Goal: Book appointment/travel/reservation

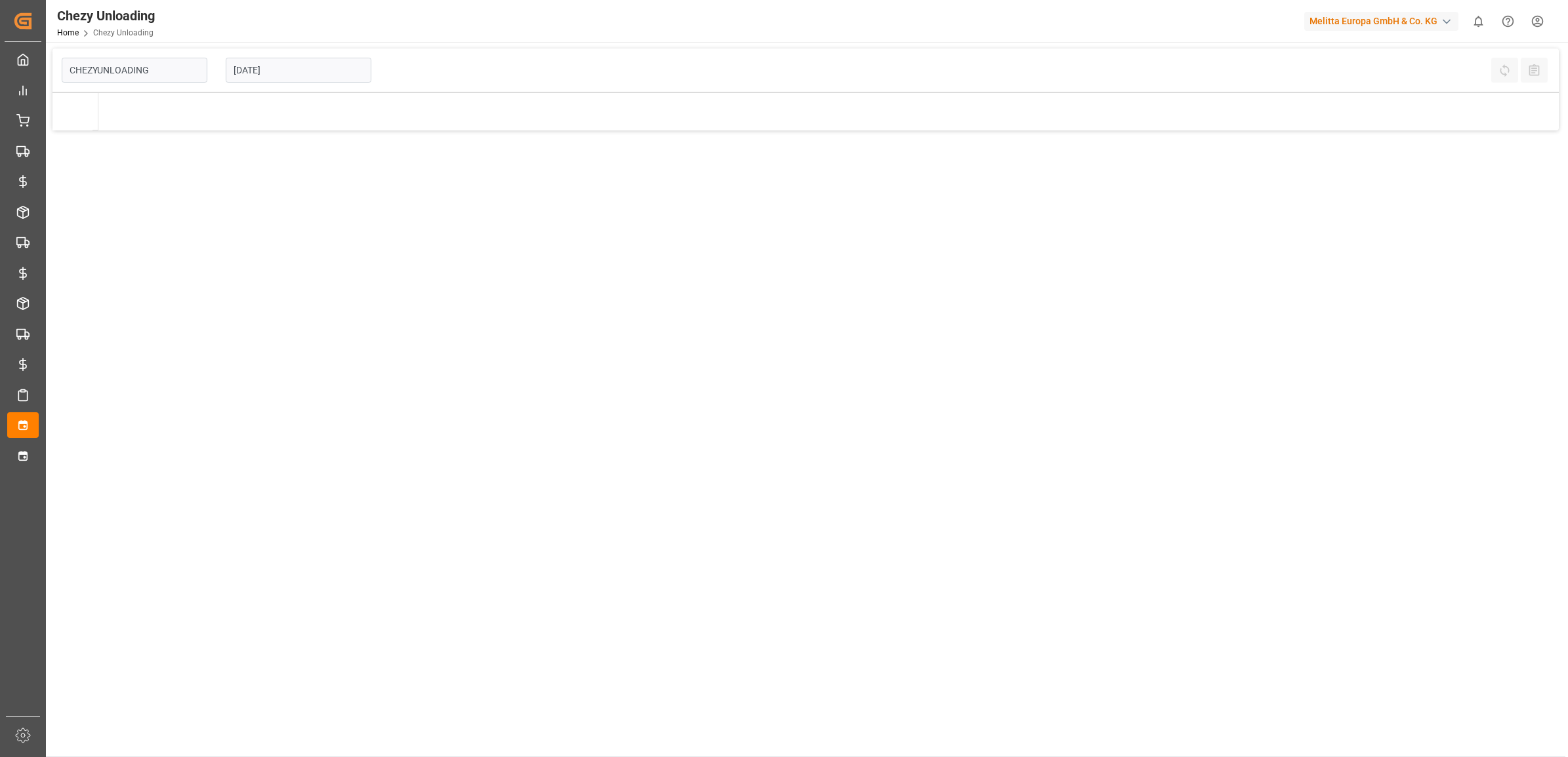
type input "Chezy Unloading"
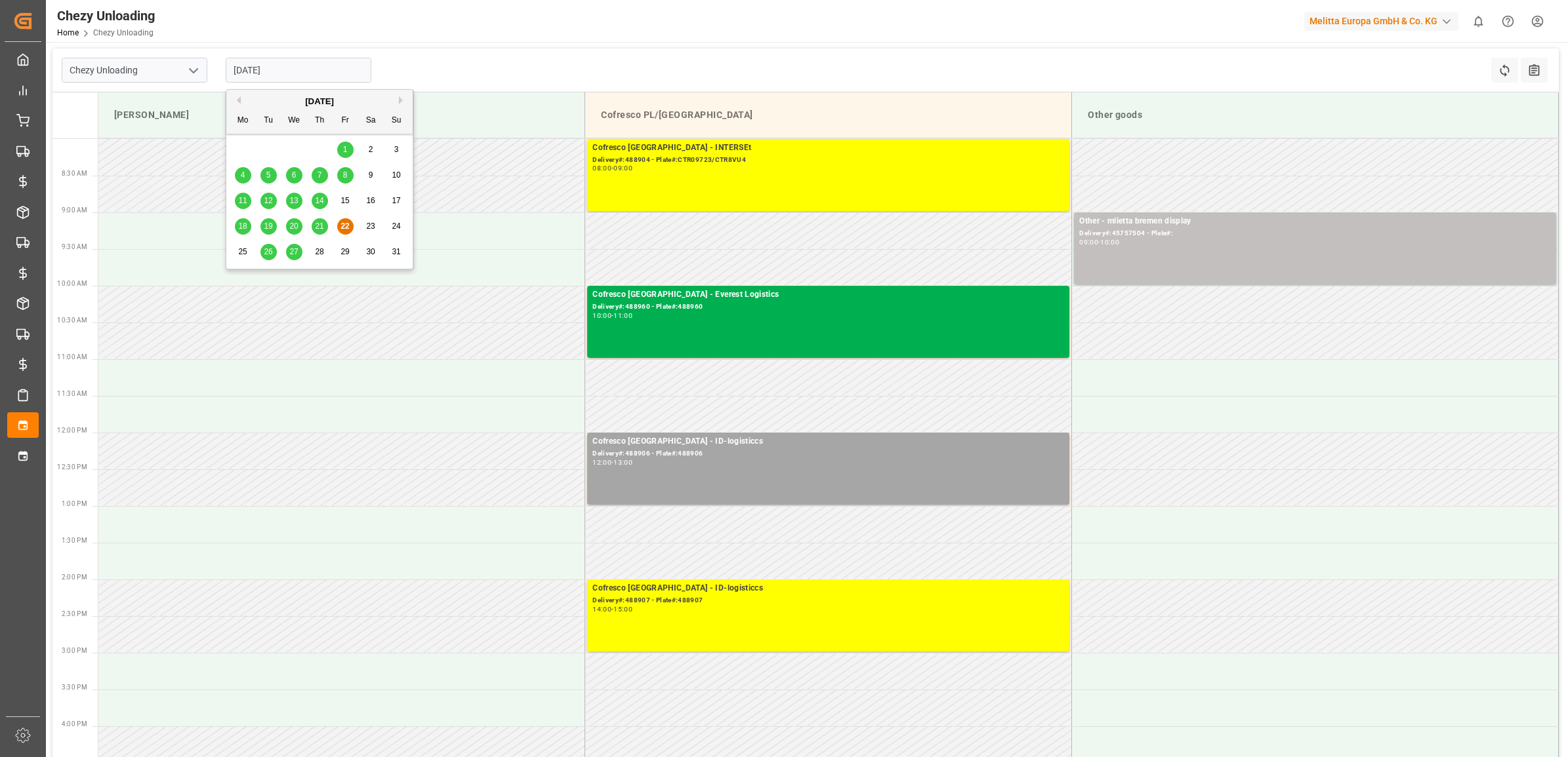
click at [290, 76] on input "[DATE]" at bounding box center [298, 70] width 146 height 25
click at [228, 249] on div "[DATE] Mo Tu We Th Fr Sa Su 28 29 30 31 1 2 3 4 5 6 7 8 9 10 11 12 13 14 15 16 …" at bounding box center [320, 179] width 187 height 179
click at [235, 254] on div "25" at bounding box center [243, 252] width 17 height 16
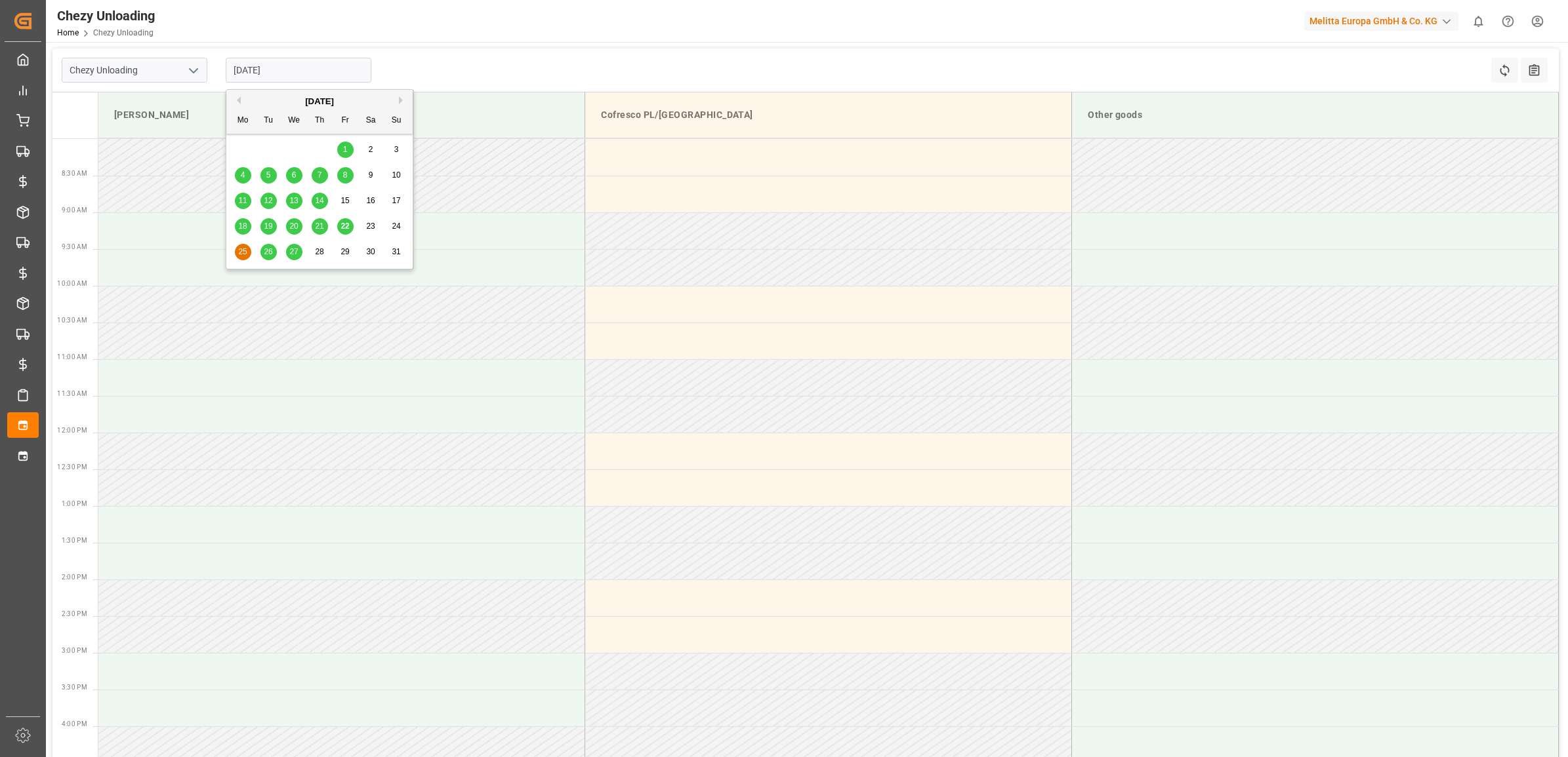
click at [286, 70] on input "[DATE]" at bounding box center [298, 70] width 146 height 25
click at [263, 244] on div "26" at bounding box center [268, 252] width 17 height 16
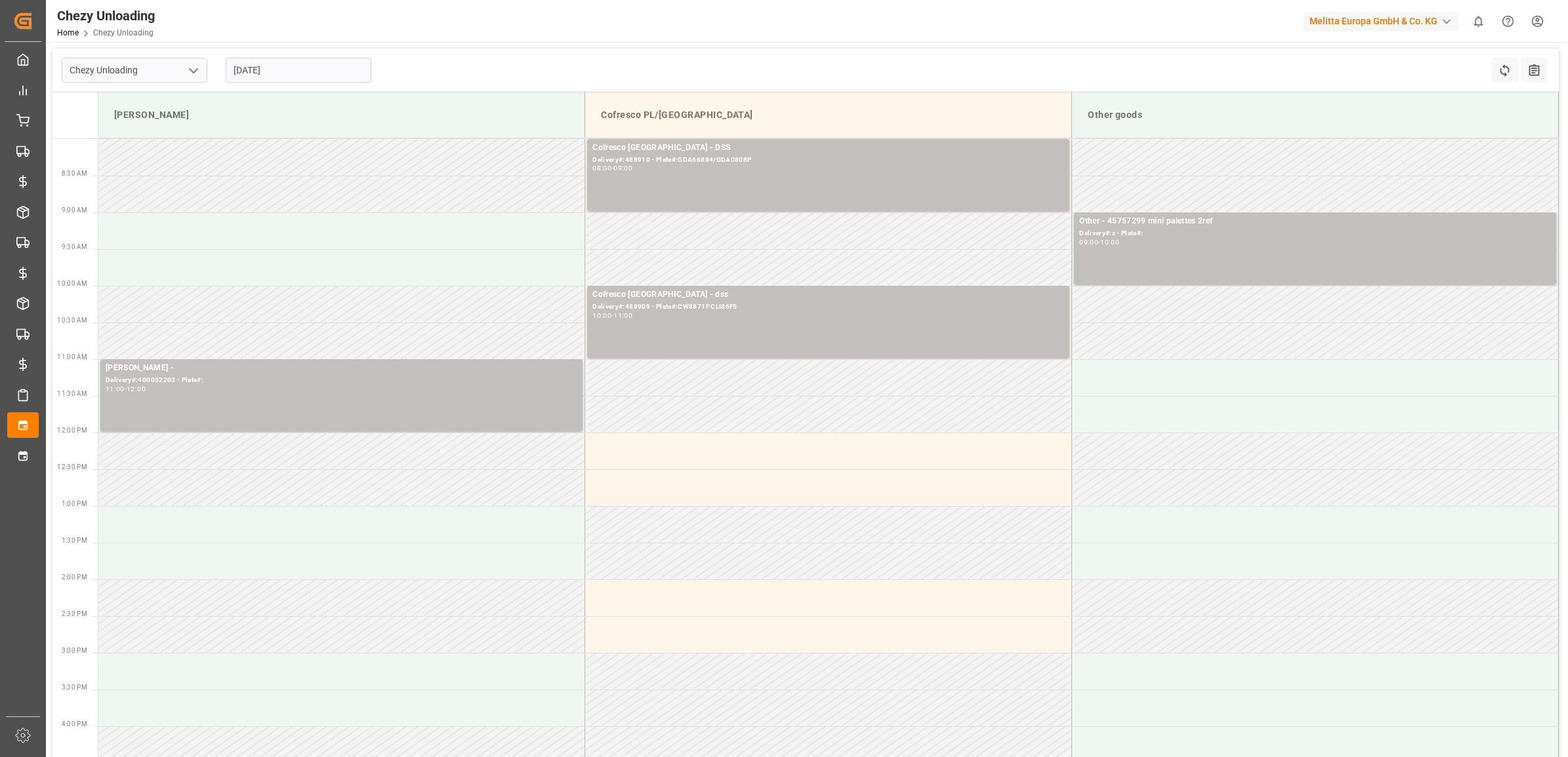
click at [297, 78] on input "26.08.2025" at bounding box center [298, 70] width 146 height 25
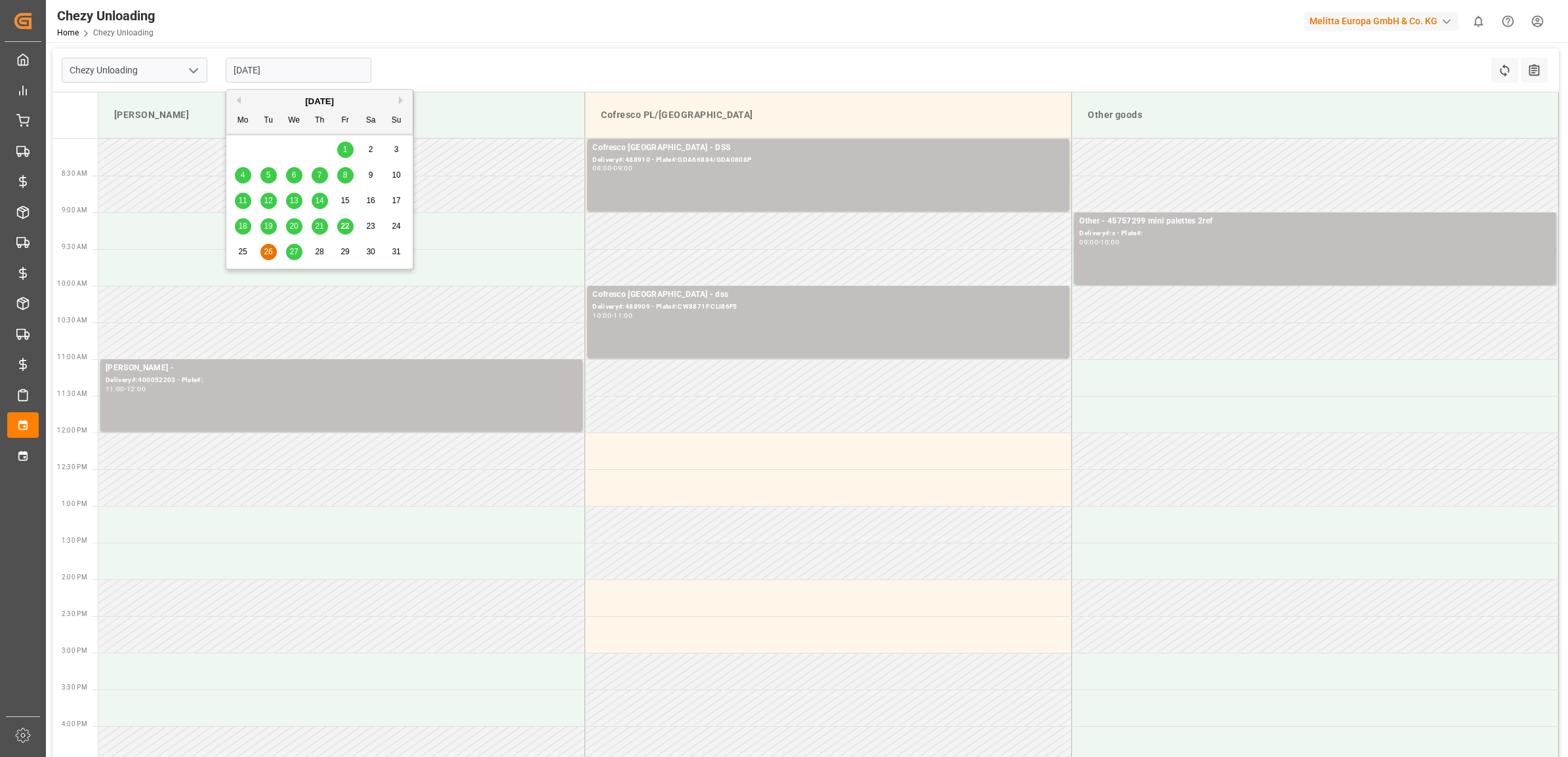
click at [298, 247] on span "27" at bounding box center [294, 251] width 9 height 9
type input "27.08.2025"
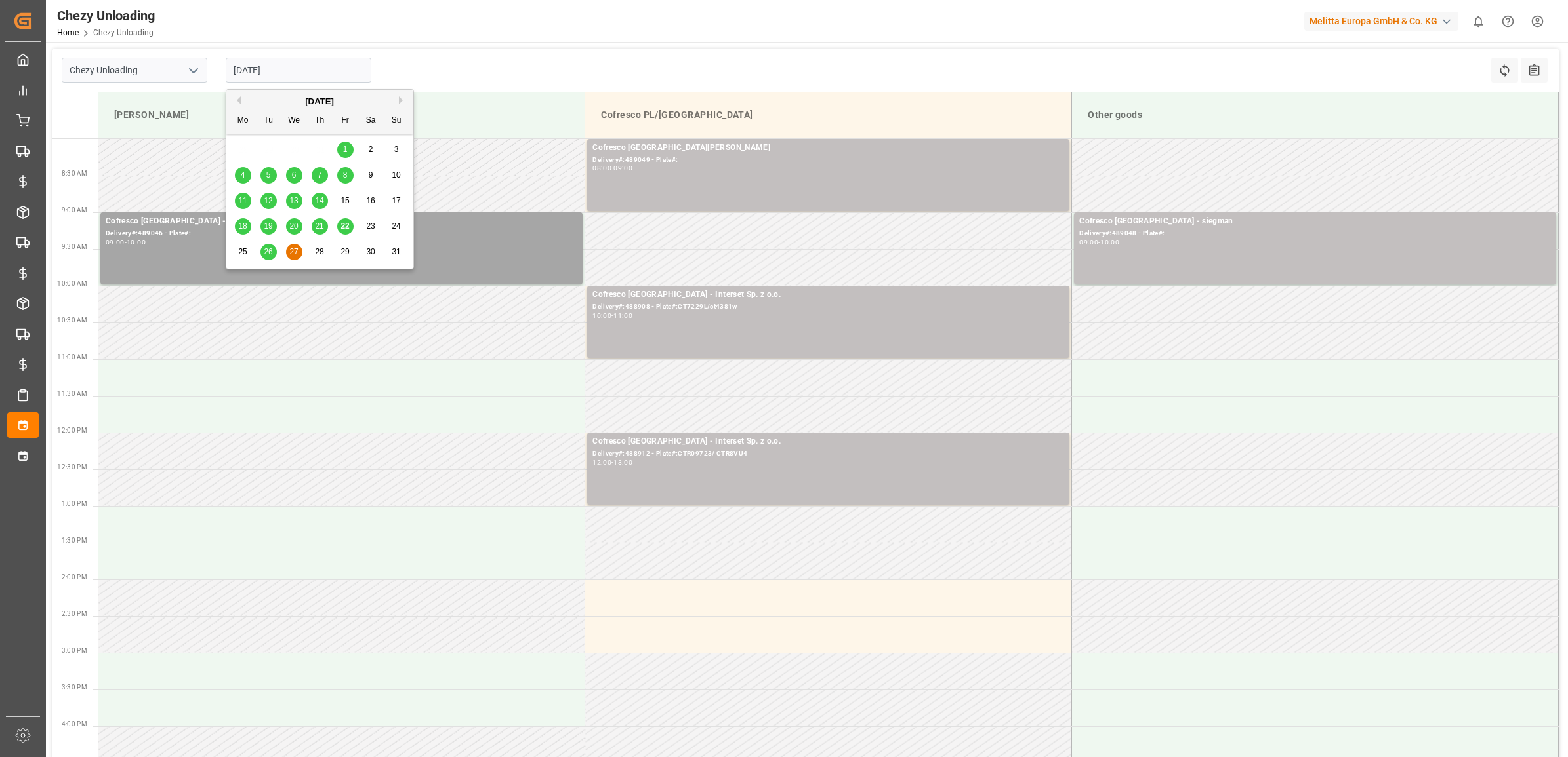
click at [277, 74] on input "27.08.2025" at bounding box center [298, 70] width 146 height 25
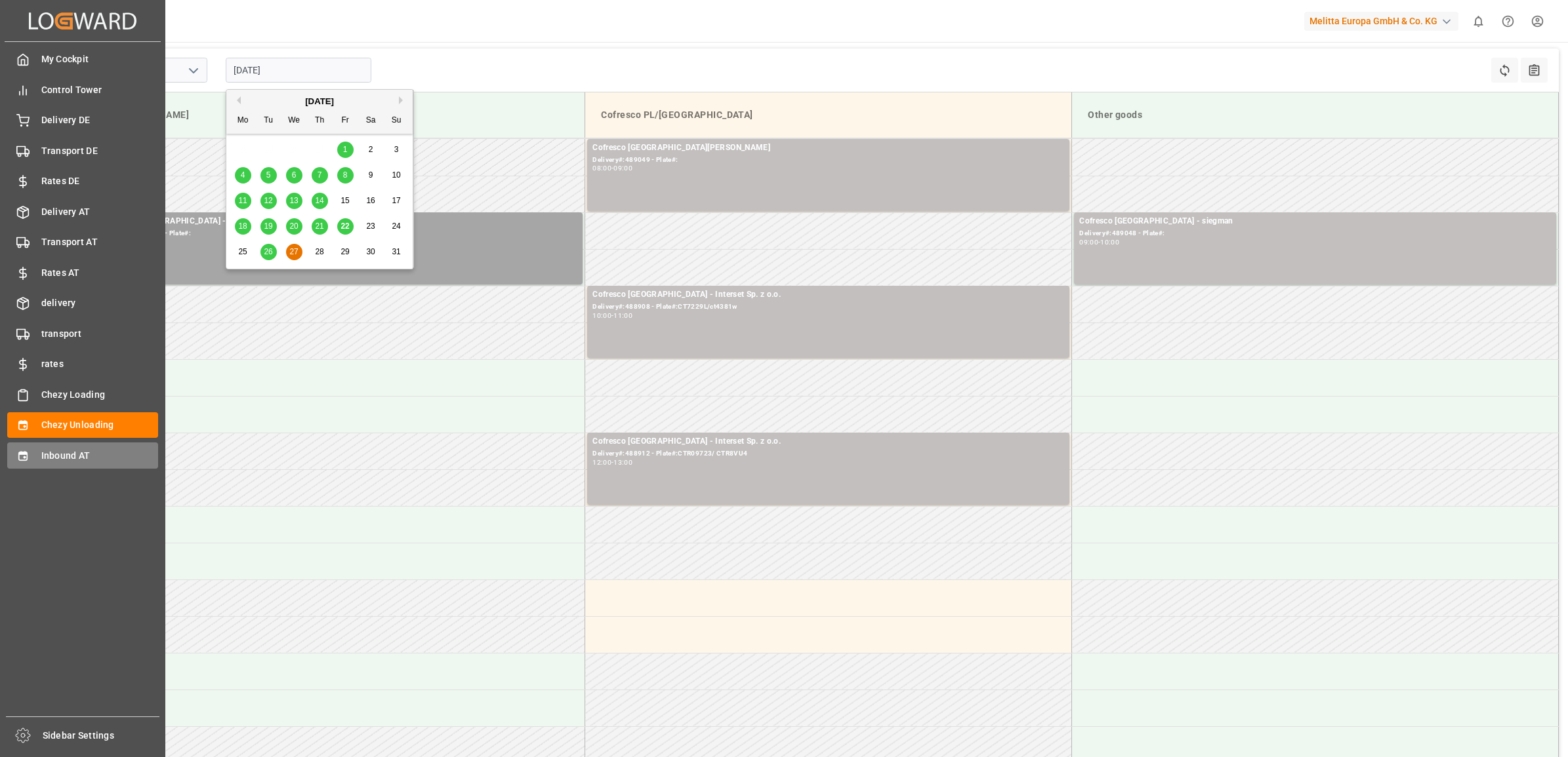
click at [34, 444] on div "Inbound AT Inbound AT" at bounding box center [83, 455] width 151 height 26
type input "Inbound AT"
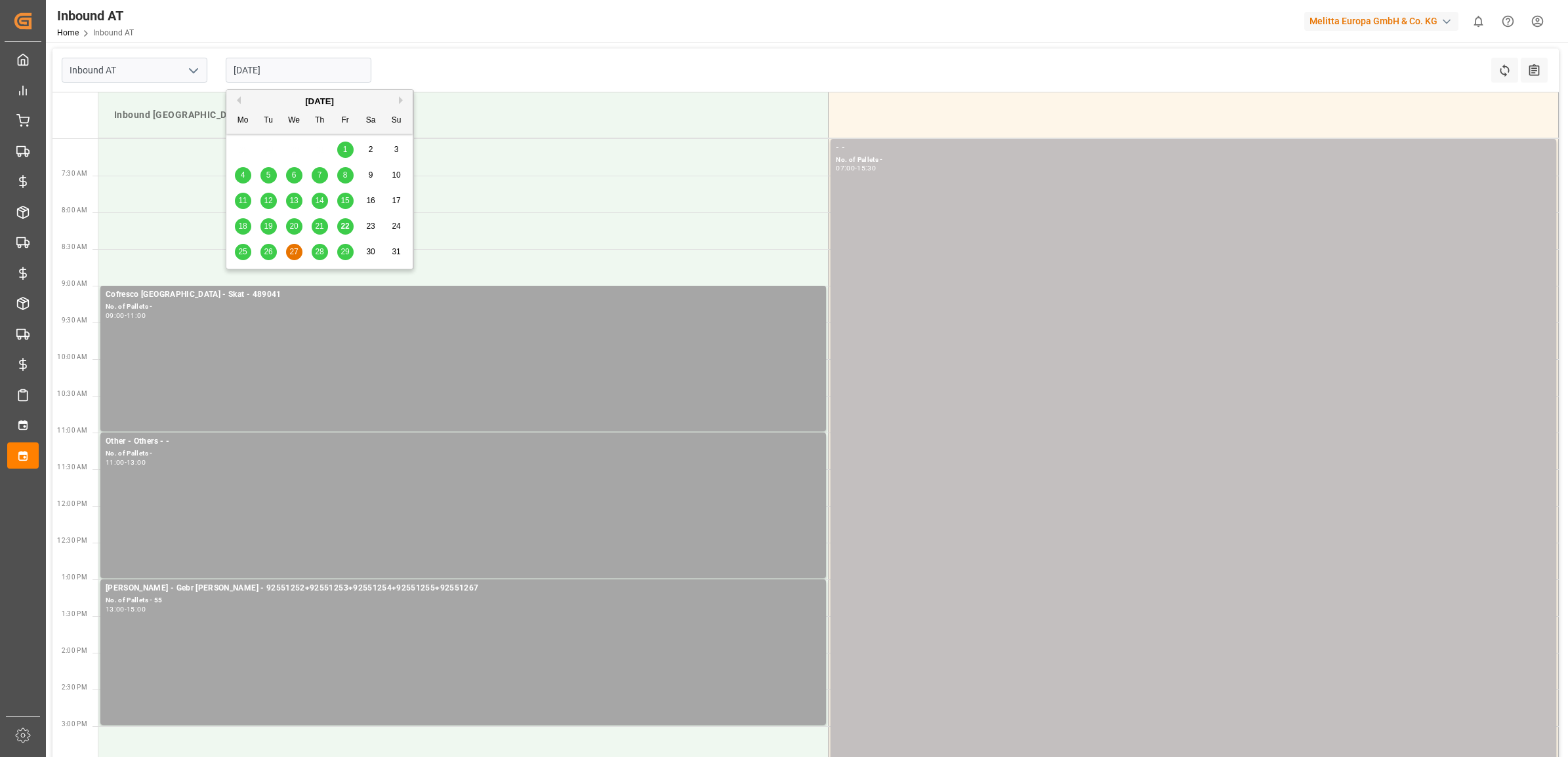
click at [259, 72] on input "27.08.2025" at bounding box center [298, 70] width 146 height 25
click at [244, 248] on span "25" at bounding box center [242, 251] width 9 height 9
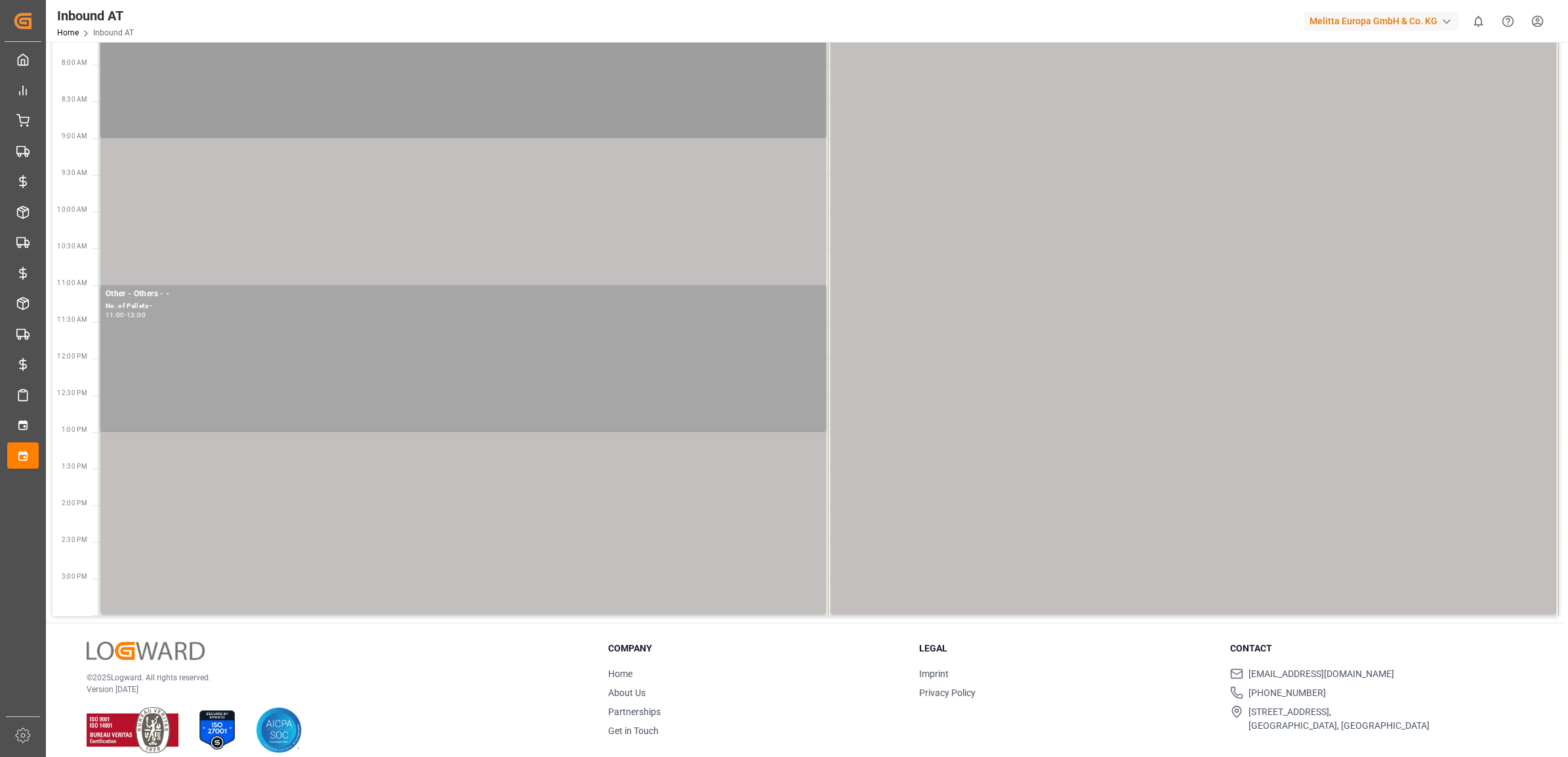
scroll to position [162, 0]
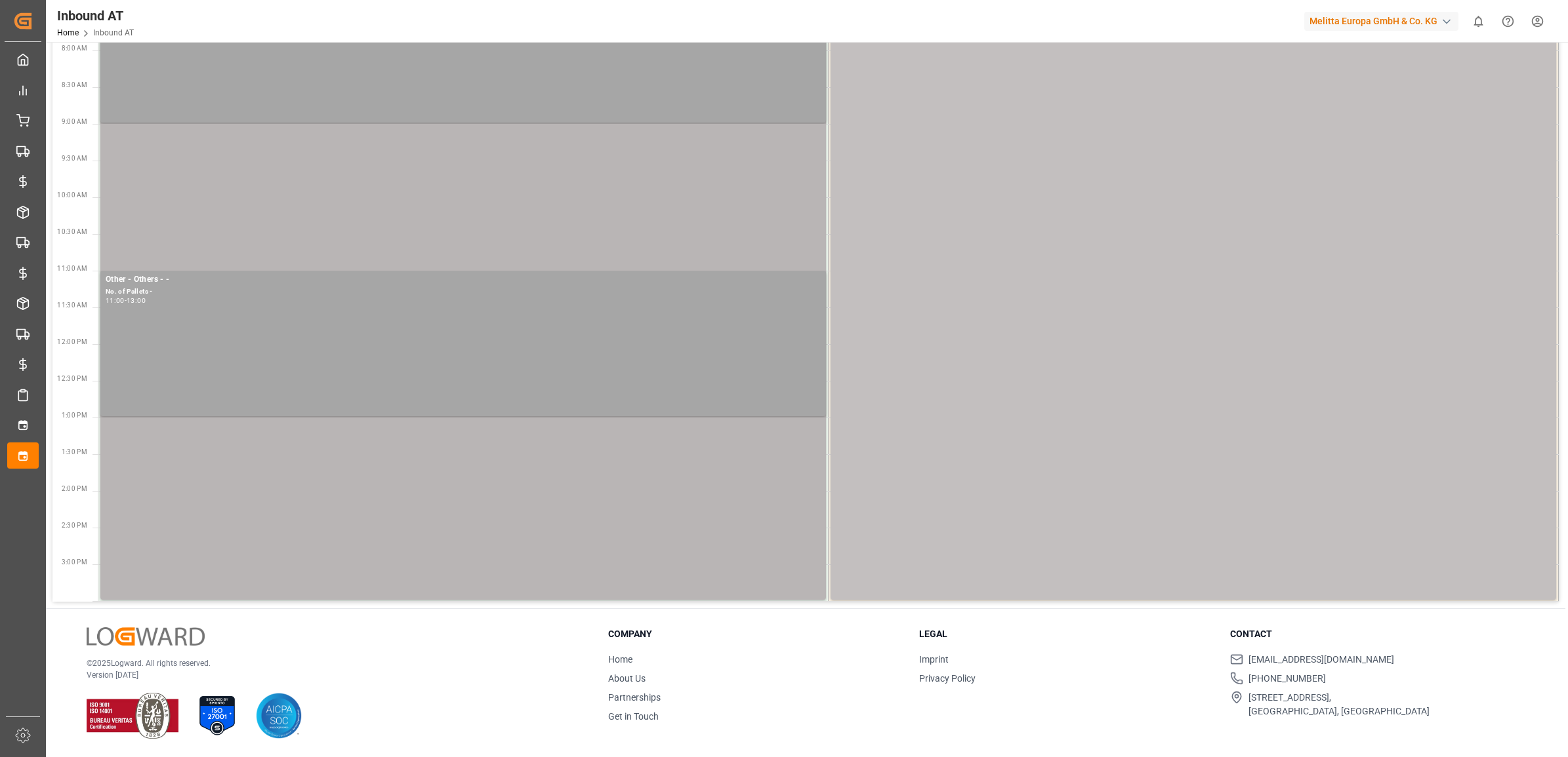
click at [204, 175] on div "- - No. of Pallets - 07:00 - 15:30" at bounding box center [463, 289] width 715 height 618
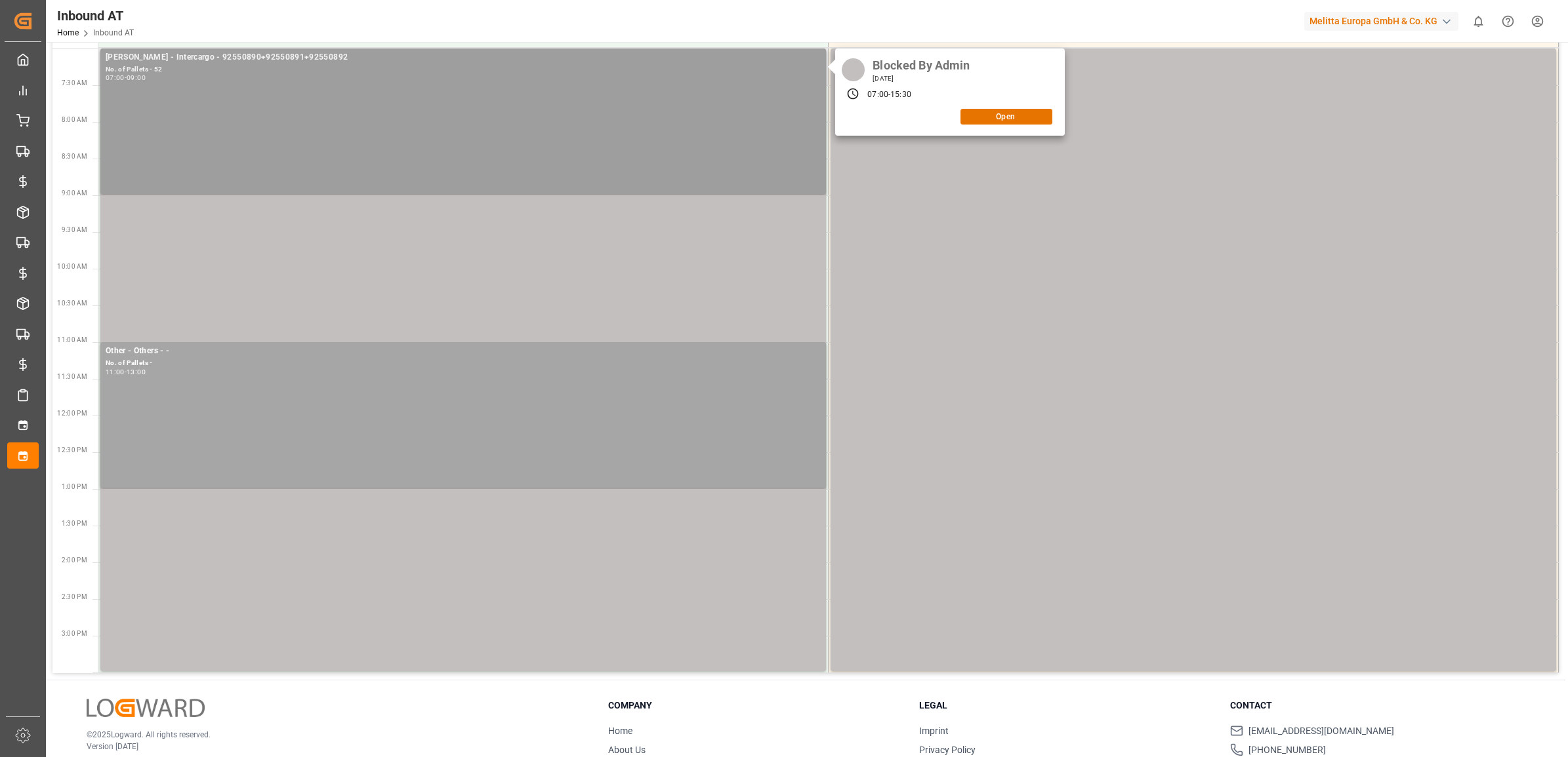
scroll to position [0, 0]
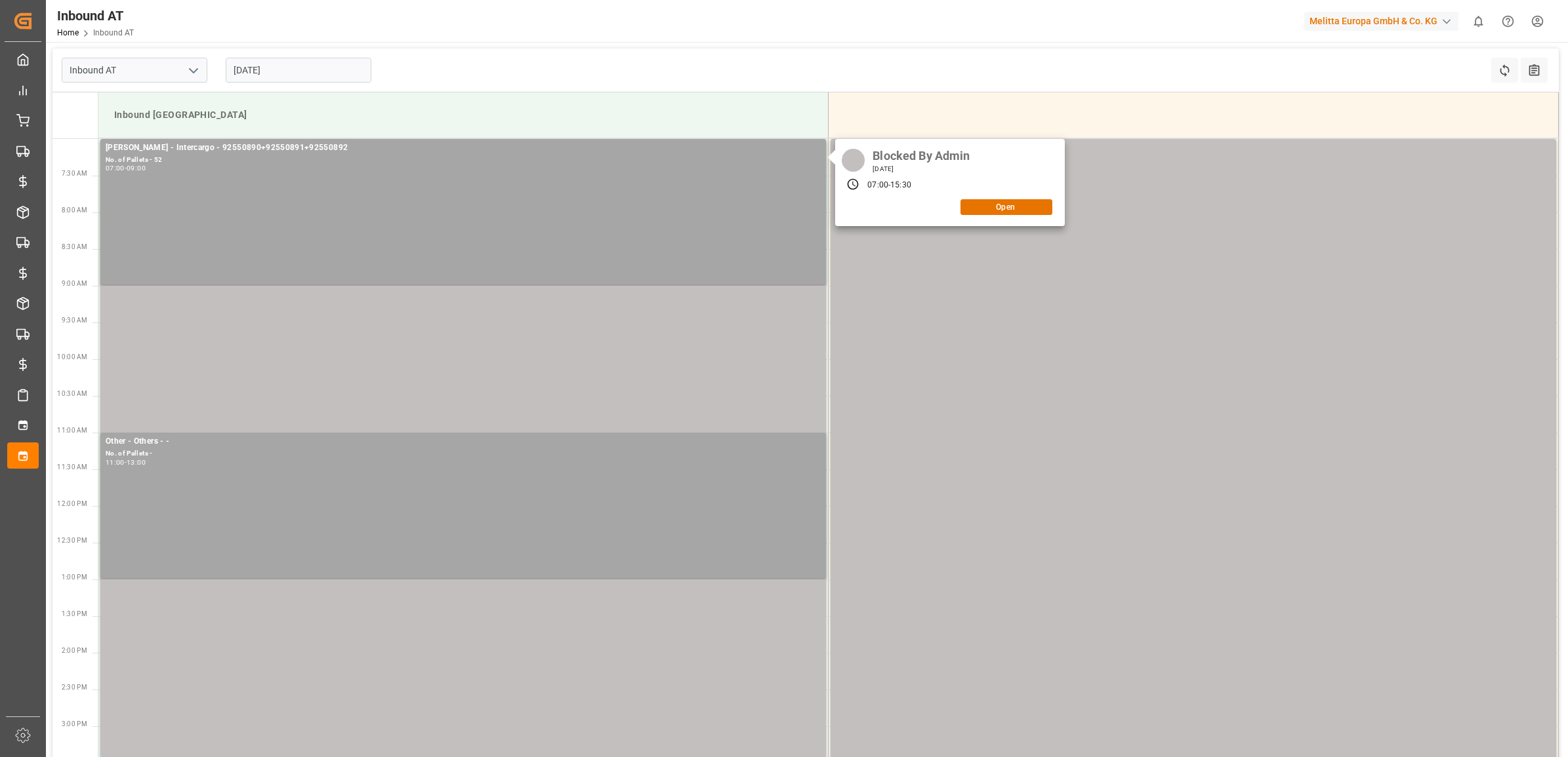
click at [244, 73] on input "25.08.2025" at bounding box center [298, 70] width 146 height 25
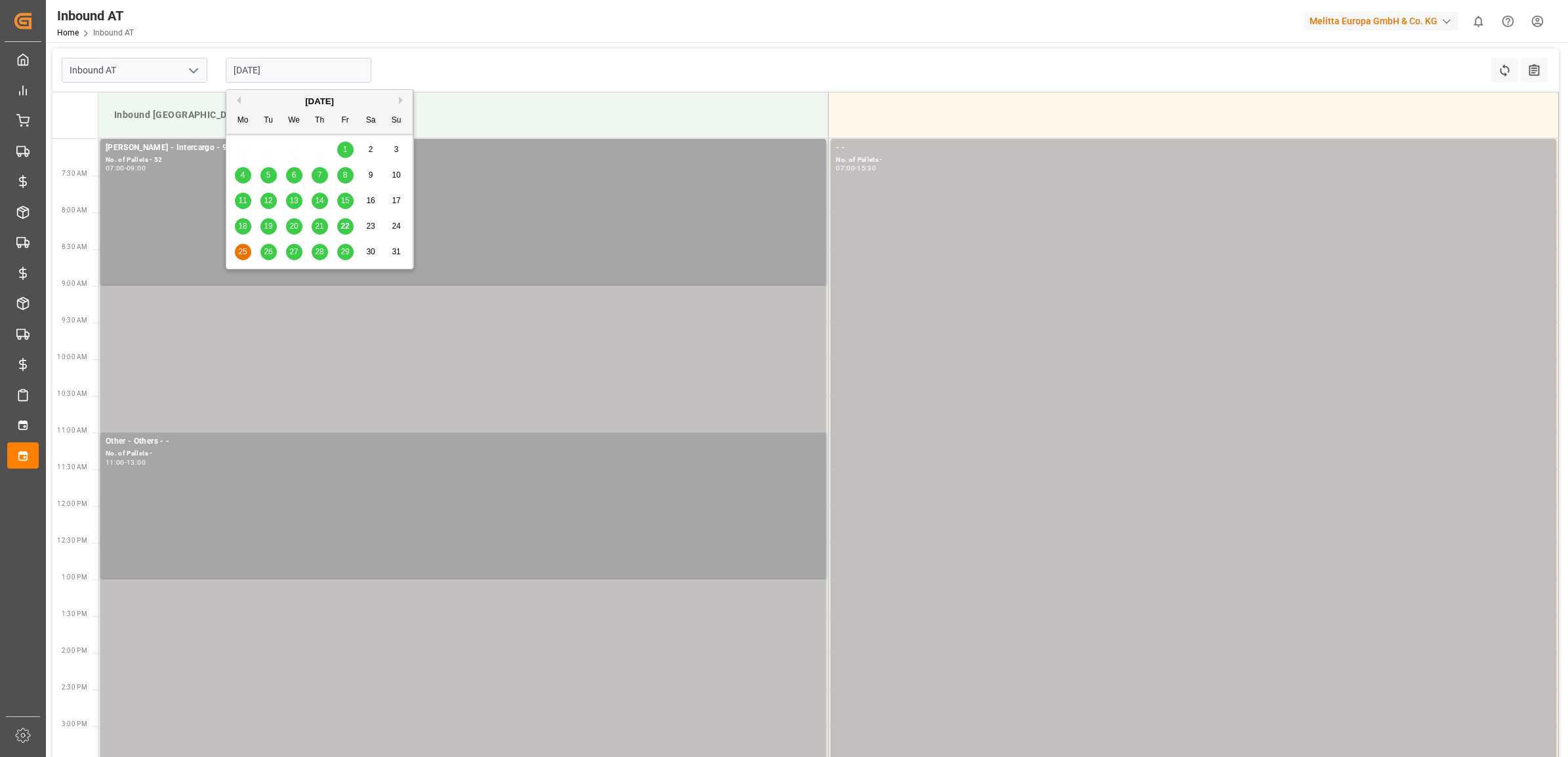
click at [269, 253] on span "26" at bounding box center [268, 251] width 9 height 9
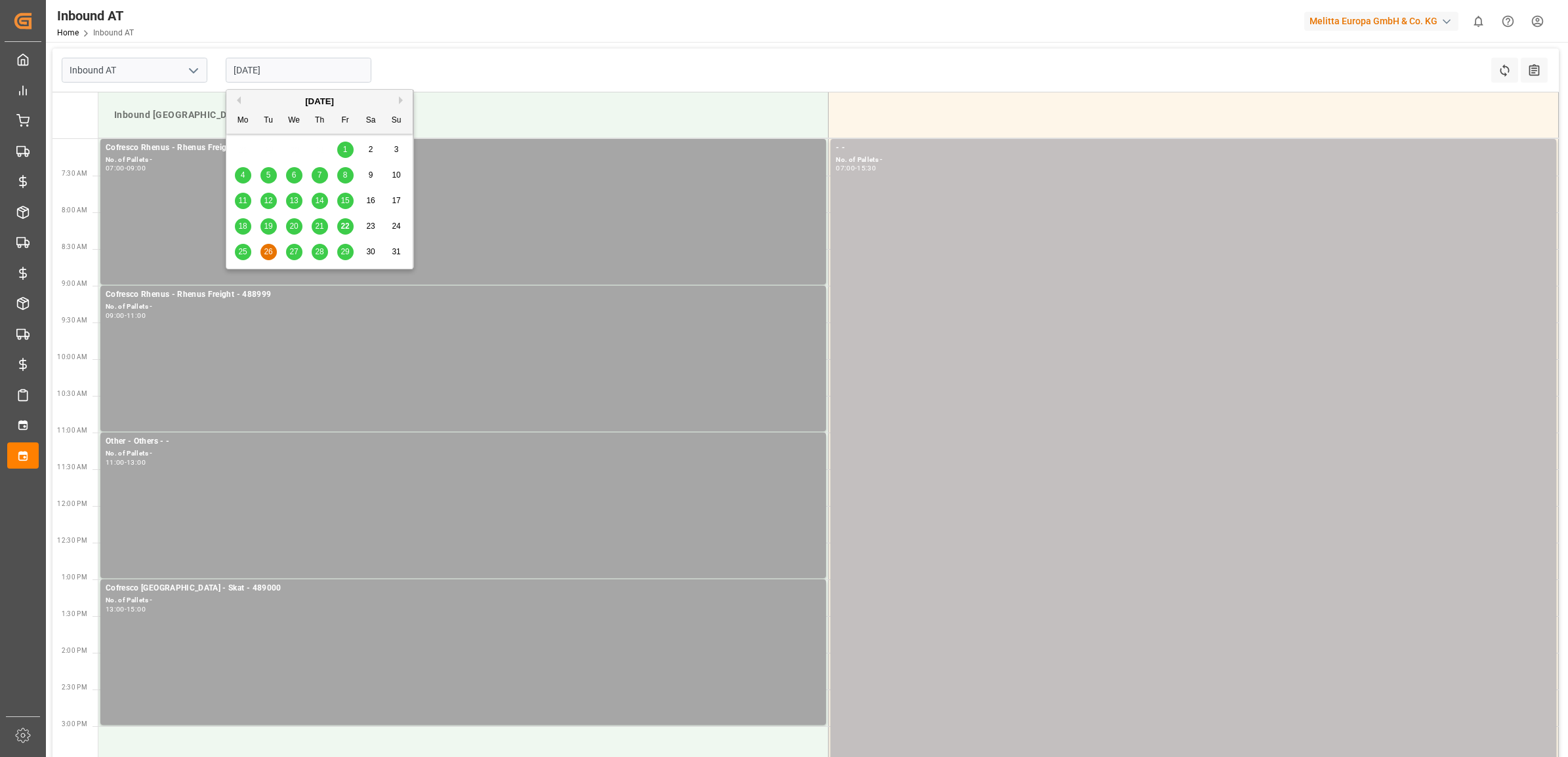
click at [300, 70] on input "26.08.2025" at bounding box center [298, 70] width 146 height 25
click at [300, 249] on div "27" at bounding box center [294, 252] width 17 height 16
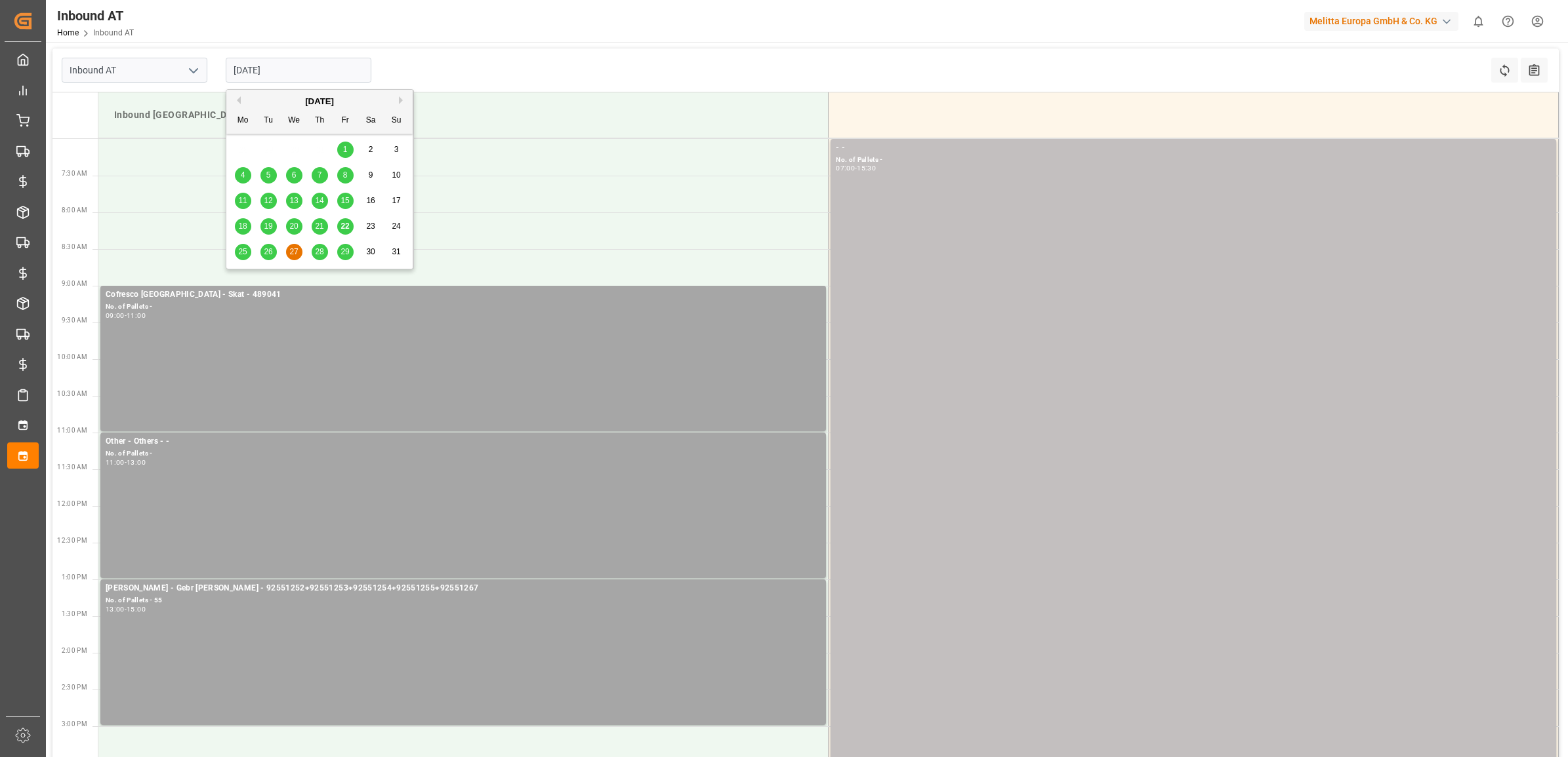
click at [321, 67] on input "27.08.2025" at bounding box center [298, 70] width 146 height 25
click at [320, 254] on span "28" at bounding box center [319, 251] width 9 height 9
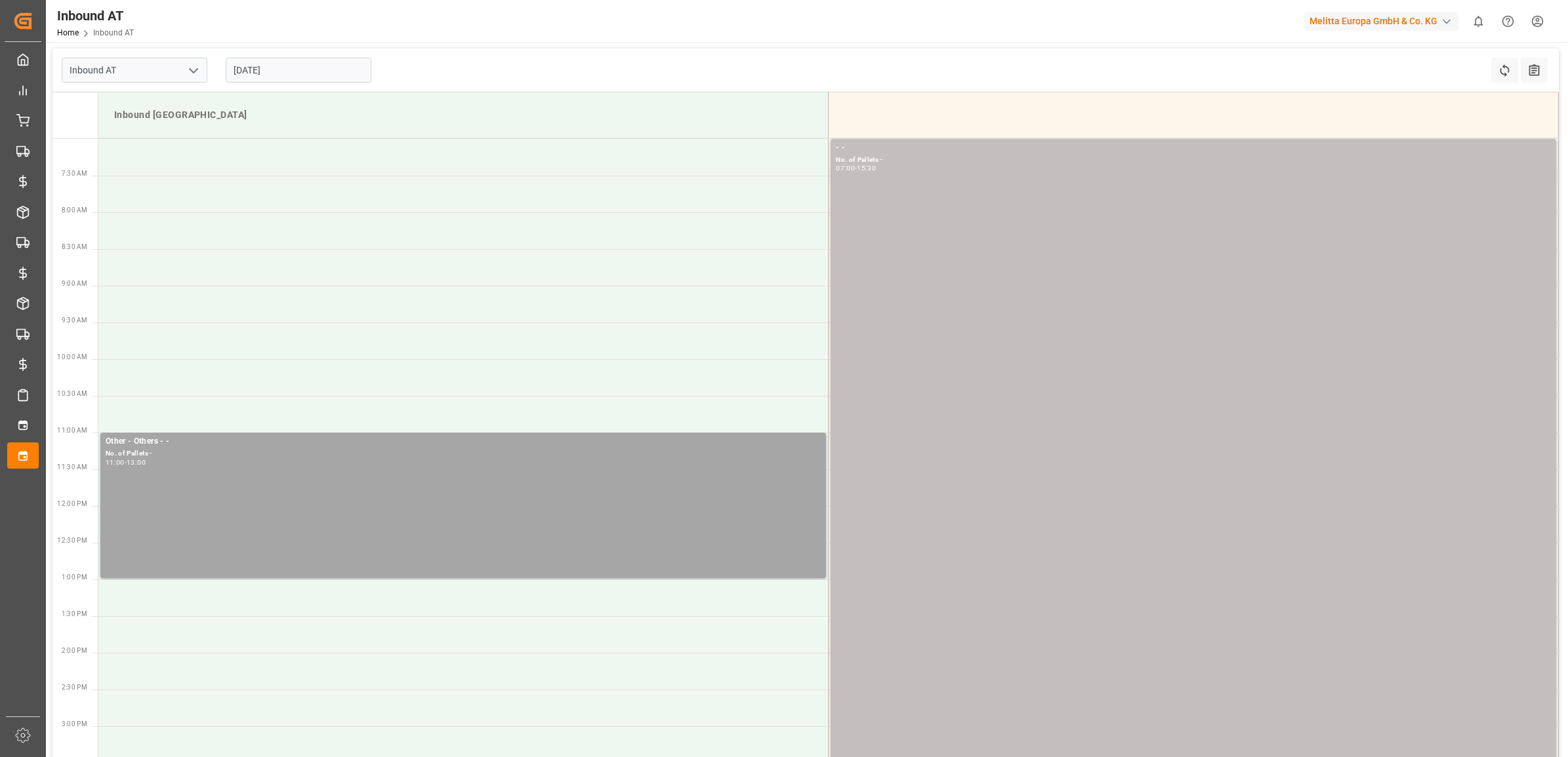
click at [313, 59] on input "28.08.2025" at bounding box center [298, 70] width 146 height 25
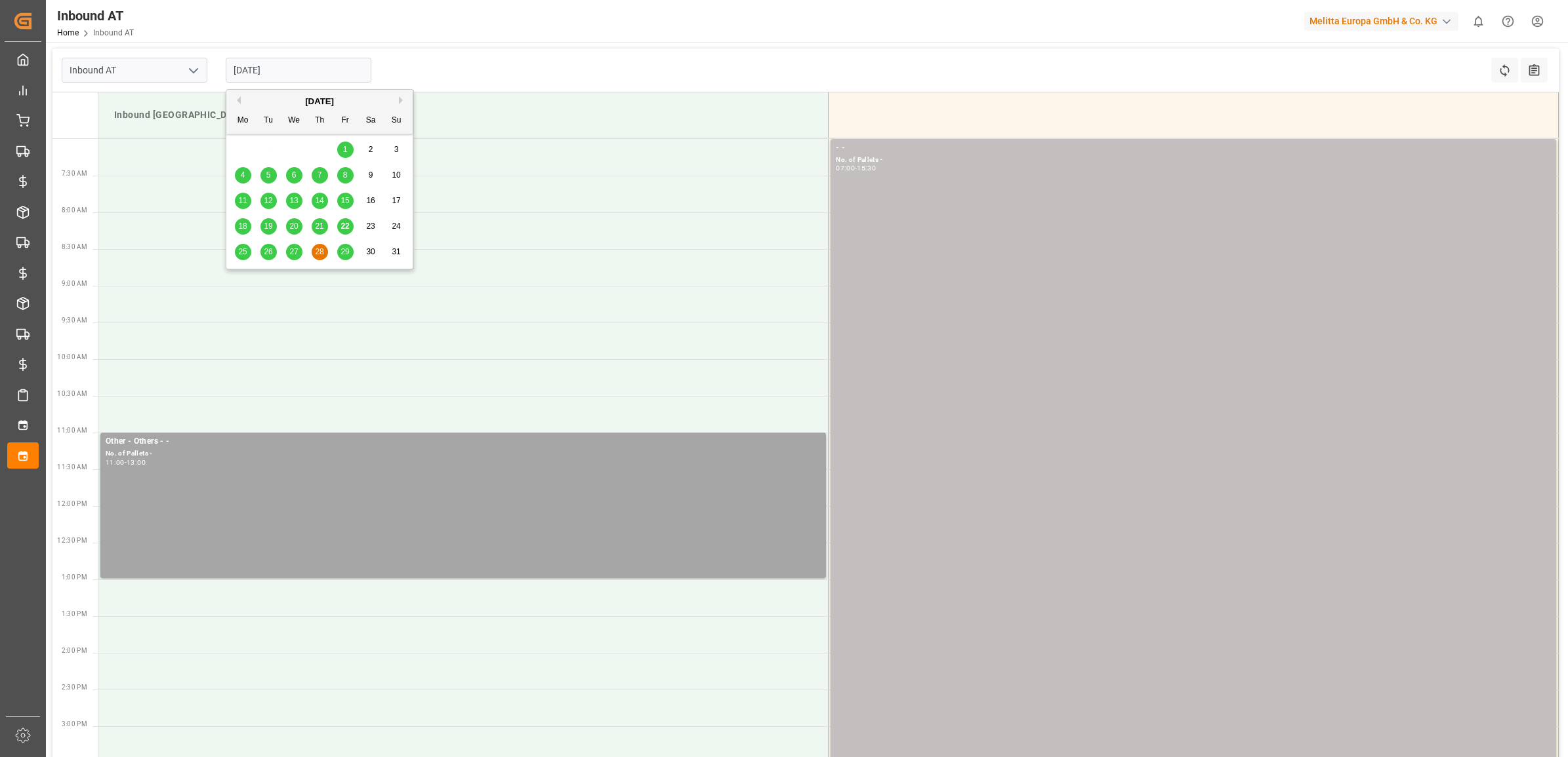
click at [351, 250] on div "29" at bounding box center [345, 252] width 17 height 16
type input "[DATE]"
